Goal: Task Accomplishment & Management: Use online tool/utility

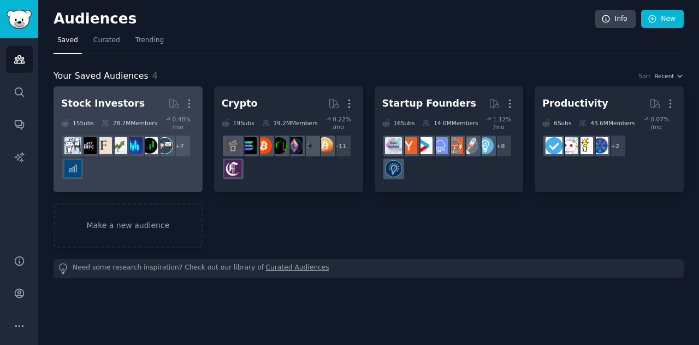
click at [178, 189] on div "Stock Investors More 15 Sub s 28.7M Members 0.48 % /mo + 7 Crypto More 19 Sub s…" at bounding box center [369, 166] width 630 height 161
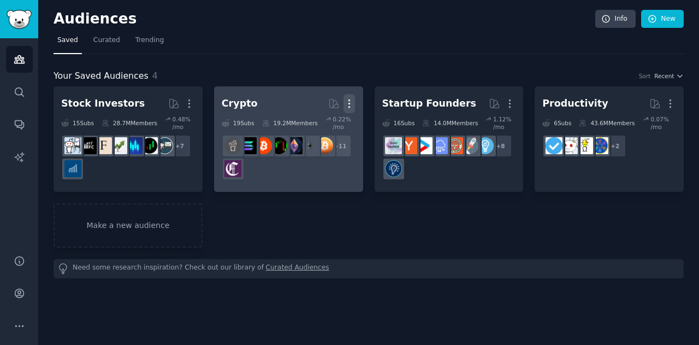
click at [344, 103] on icon "button" at bounding box center [348, 103] width 11 height 11
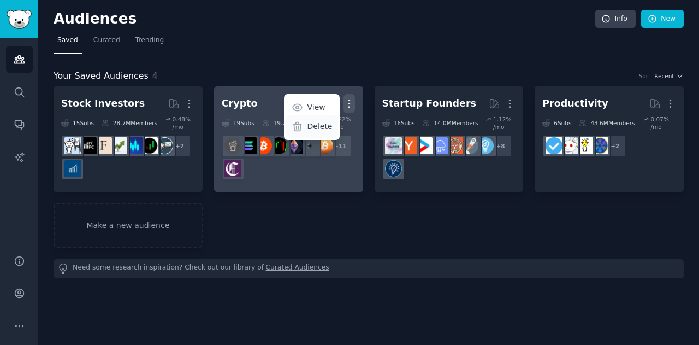
click at [315, 126] on p "Delete" at bounding box center [319, 126] width 25 height 11
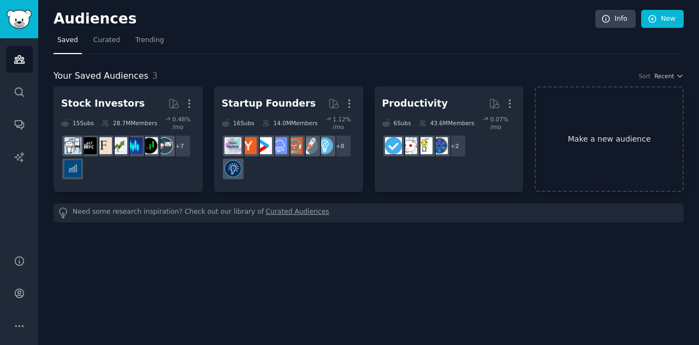
click at [567, 113] on link "Make a new audience" at bounding box center [609, 138] width 149 height 105
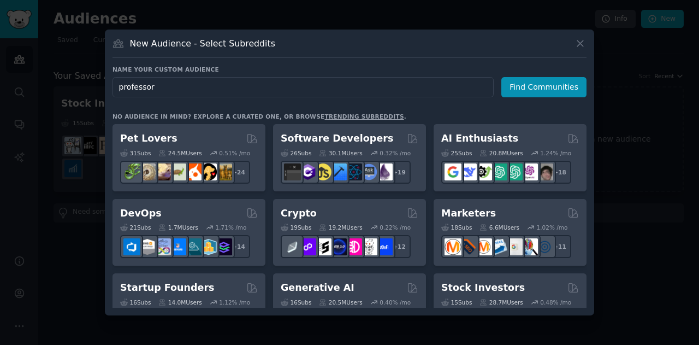
type input "professors"
click button "Find Communities" at bounding box center [543, 87] width 85 height 20
